Goal: Find specific fact: Find specific fact

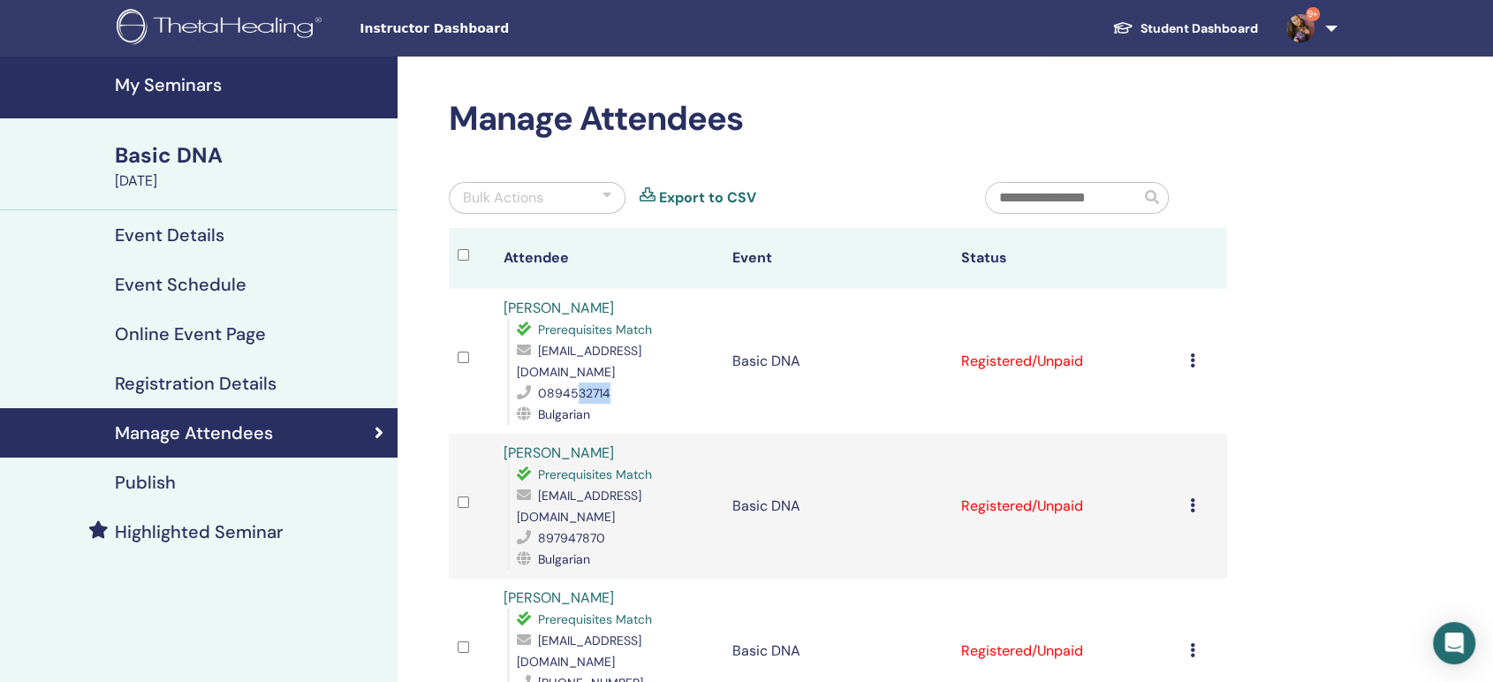
drag, startPoint x: 617, startPoint y: 370, endPoint x: 575, endPoint y: 376, distance: 41.9
click at [575, 383] on div "0894532714" at bounding box center [616, 393] width 198 height 21
copy span "32714"
drag, startPoint x: 579, startPoint y: 391, endPoint x: 660, endPoint y: 394, distance: 81.3
click at [660, 394] on div "0896066900" at bounding box center [616, 393] width 198 height 21
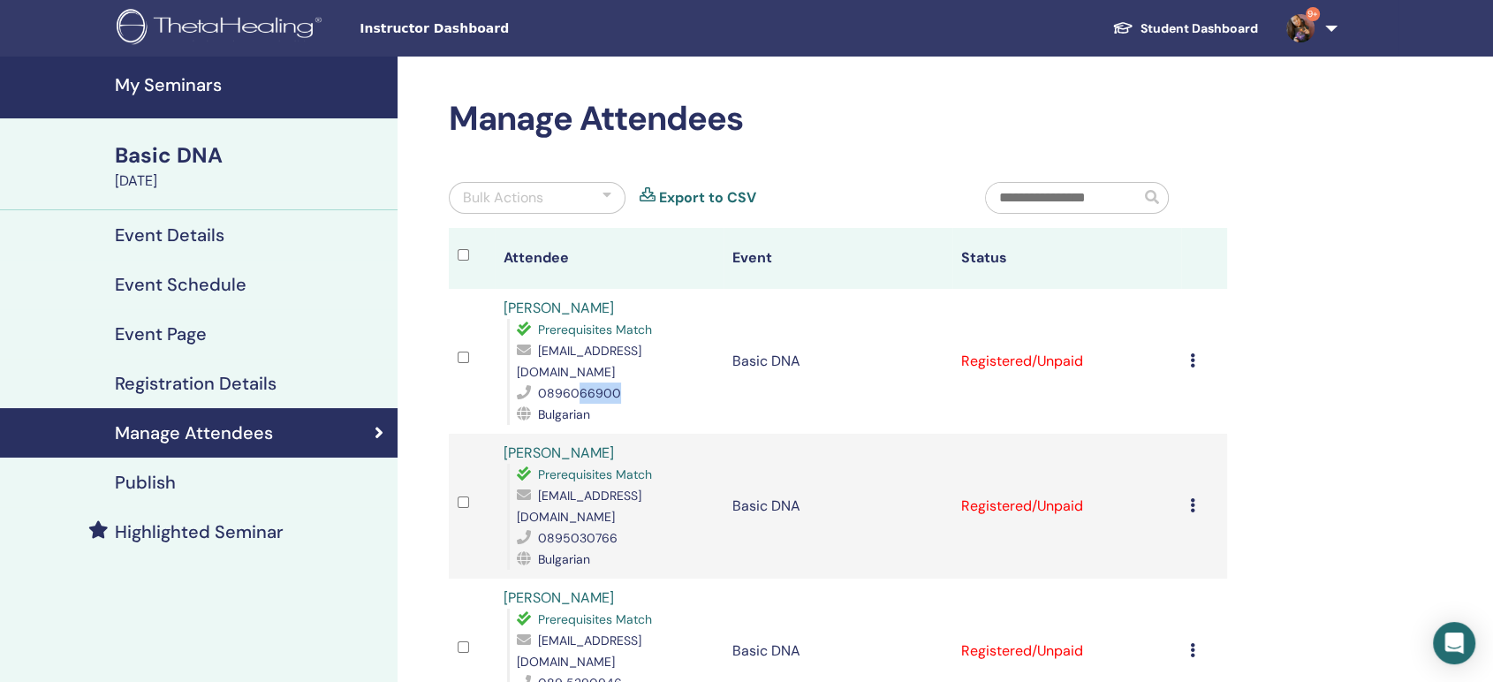
copy span "66900"
drag, startPoint x: 581, startPoint y: 517, endPoint x: 642, endPoint y: 514, distance: 60.2
click at [642, 528] on div "0895030766" at bounding box center [616, 538] width 198 height 21
copy span "0766"
